Goal: Information Seeking & Learning: Check status

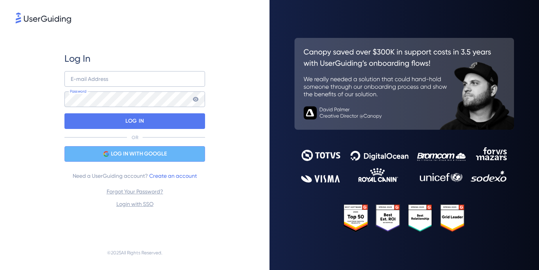
click at [106, 158] on div "LOG IN WITH GOOGLE" at bounding box center [134, 154] width 141 height 16
click at [172, 153] on div "LOG IN WITH GOOGLE" at bounding box center [134, 154] width 141 height 16
click at [155, 152] on span "LOG IN WITH GOOGLE" at bounding box center [139, 153] width 56 height 9
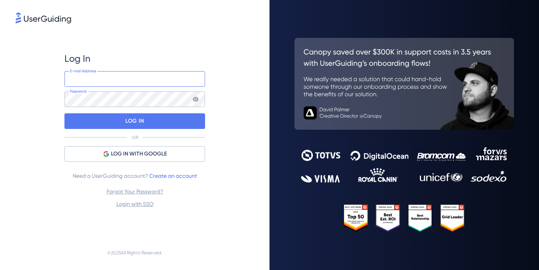
click at [100, 84] on input "email" at bounding box center [134, 79] width 141 height 16
click at [105, 87] on div "E-mail Address Password" at bounding box center [134, 89] width 141 height 36
click at [102, 72] on input "email" at bounding box center [134, 79] width 141 height 16
type input "[PERSON_NAME][EMAIL_ADDRESS][DOMAIN_NAME]"
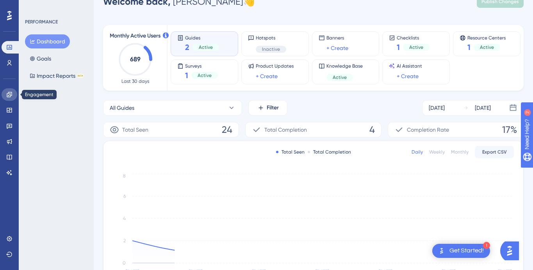
click at [9, 97] on icon at bounding box center [9, 94] width 5 height 5
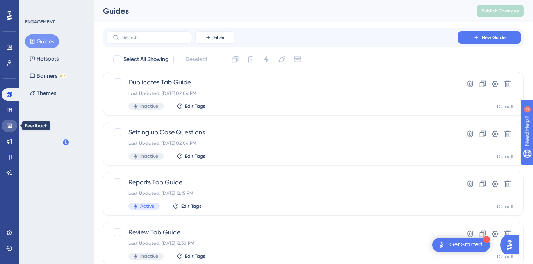
click at [9, 126] on icon at bounding box center [9, 126] width 5 height 5
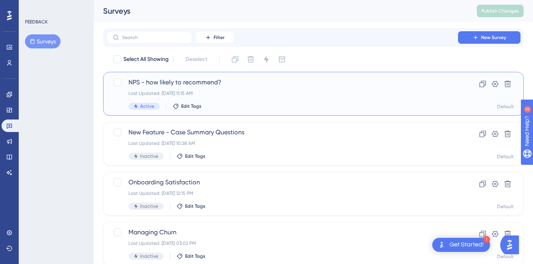
click at [220, 90] on div "Last Updated: [DATE] 11:15 AM" at bounding box center [283, 93] width 308 height 6
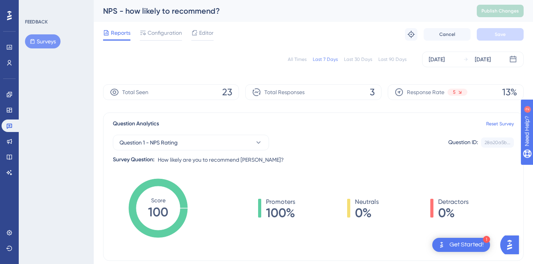
click at [389, 0] on html "✨ Save My Spot!✨" at bounding box center [270, 117] width 539 height 270
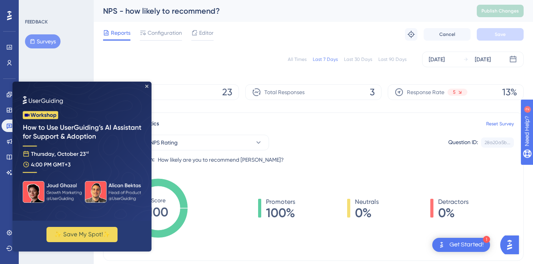
click at [389, 58] on div "Last 90 Days" at bounding box center [393, 59] width 28 height 6
click at [146, 86] on icon "Close Preview" at bounding box center [146, 86] width 3 height 3
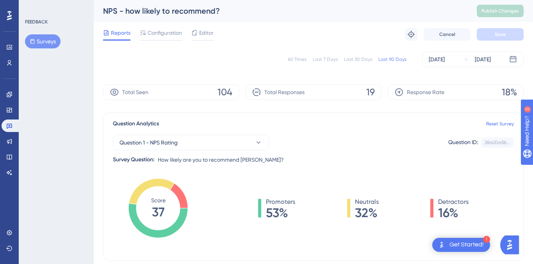
click at [301, 63] on div "All Times Last 7 Days Last 30 Days Last 90 Days [DATE] [DATE]" at bounding box center [313, 60] width 421 height 16
click at [296, 58] on div "All Times" at bounding box center [297, 59] width 19 height 6
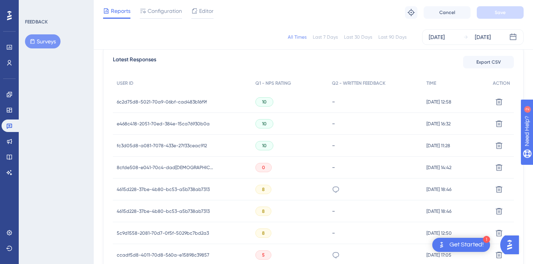
scroll to position [224, 0]
click at [175, 146] on span "fc3d05d8-a081-7078-433e-27f33ceac912" at bounding box center [162, 147] width 90 height 6
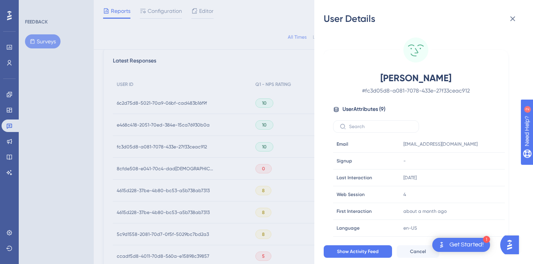
click at [175, 146] on div "User Details [PERSON_NAME] # fc3d05d8-a081-7078-433e-27f33ceac912 User Attribut…" at bounding box center [266, 132] width 533 height 264
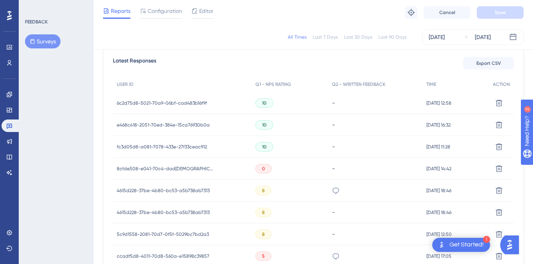
click at [169, 123] on span "e468c418-2051-70ed-384e-15ca76930b0a" at bounding box center [163, 125] width 93 height 6
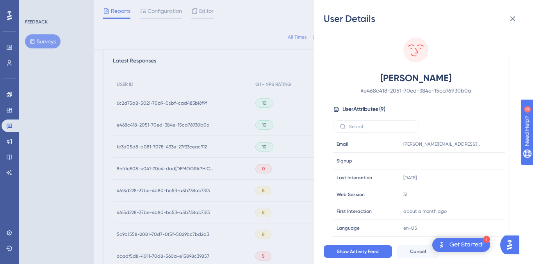
click at [169, 123] on div "User Details [PERSON_NAME] # e468c418-2051-70ed-384e-15ca76930b0a User Attribut…" at bounding box center [266, 132] width 533 height 264
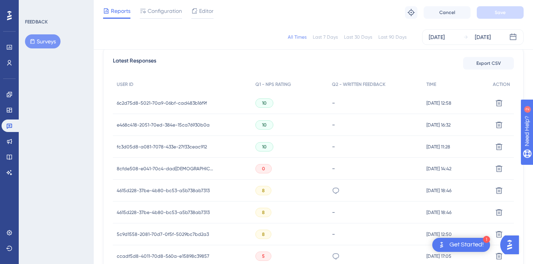
click at [160, 101] on span "6c2d75d8-5021-70a9-06bf-cad483b16f9f" at bounding box center [162, 103] width 90 height 6
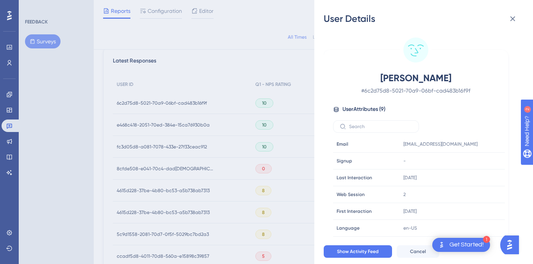
click at [249, 114] on div "User Details [PERSON_NAME] # 6c2d75d8-5021-70a9-06bf-cad483b16f9f User Attribut…" at bounding box center [266, 132] width 533 height 264
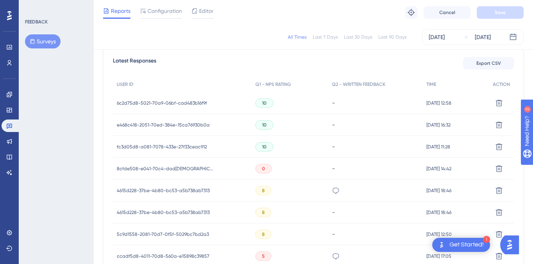
click at [176, 122] on span "e468c418-2051-70ed-384e-15ca76930b0a" at bounding box center [163, 125] width 93 height 6
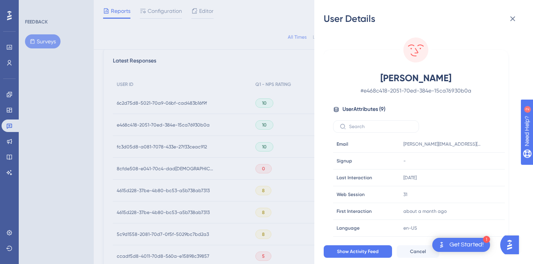
click at [207, 131] on div "User Details [PERSON_NAME] # e468c418-2051-70ed-384e-15ca76930b0a User Attribut…" at bounding box center [266, 132] width 533 height 264
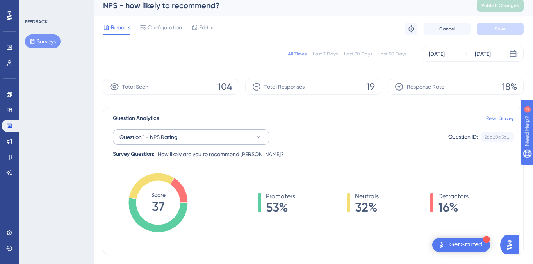
scroll to position [0, 0]
